Goal: Check status: Check status

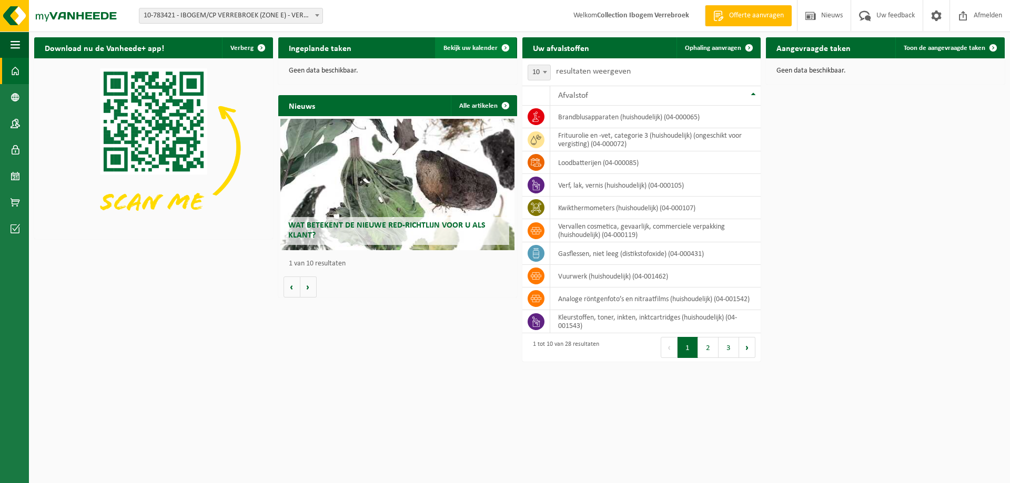
click at [458, 47] on span "Bekijk uw kalender" at bounding box center [470, 48] width 54 height 7
click at [465, 47] on span "Bekijk uw kalender" at bounding box center [470, 48] width 54 height 7
click at [927, 47] on span "Toon de aangevraagde taken" at bounding box center [945, 48] width 82 height 7
click at [469, 46] on span "Bekijk uw kalender" at bounding box center [470, 48] width 54 height 7
click at [482, 51] on span "Bekijk uw kalender" at bounding box center [470, 48] width 54 height 7
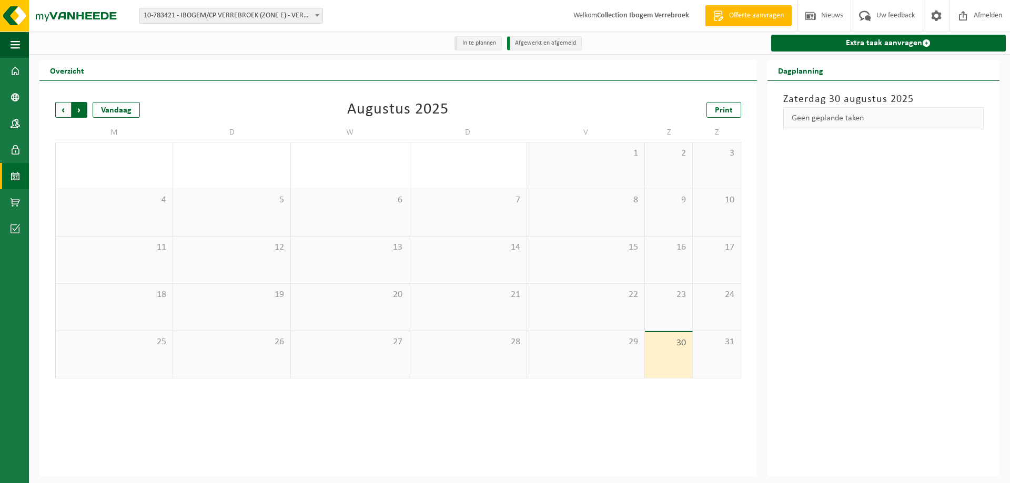
click at [60, 110] on span "Vorige" at bounding box center [63, 110] width 16 height 16
click at [82, 110] on span "Volgende" at bounding box center [80, 110] width 16 height 16
click at [77, 110] on span "Volgende" at bounding box center [80, 110] width 16 height 16
